Goal: Find specific page/section: Find specific page/section

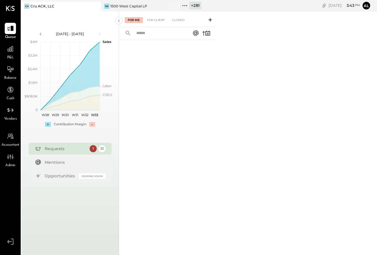
click at [154, 23] on div "For Me For Client Closed" at bounding box center [168, 19] width 98 height 16
click at [154, 22] on div "For Client" at bounding box center [156, 20] width 24 height 6
